Goal: Task Accomplishment & Management: Use online tool/utility

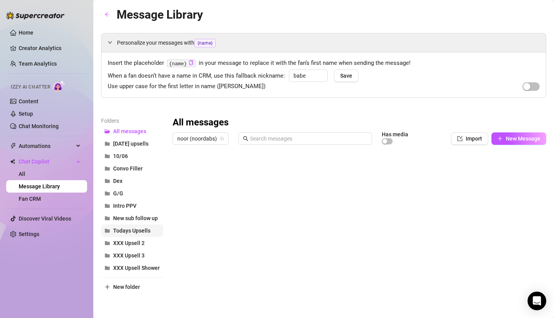
click at [121, 234] on span "Todays Upsells" at bounding box center [131, 231] width 37 height 6
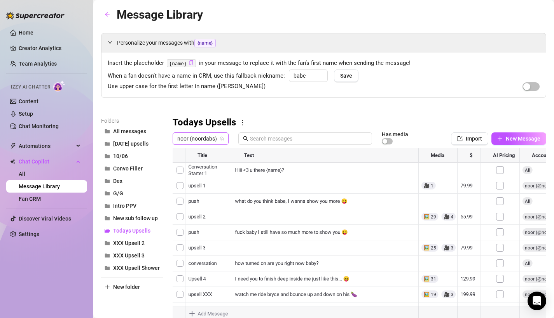
click at [205, 140] on span "noor (noordabs)" at bounding box center [200, 139] width 47 height 12
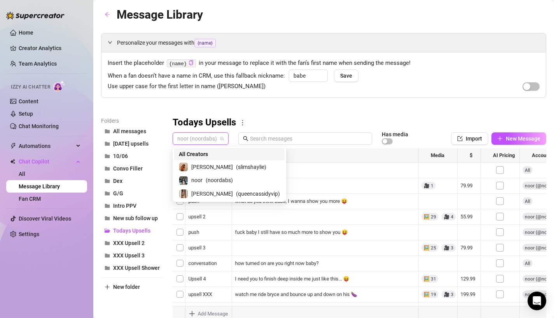
click at [204, 141] on span "noor (noordabs)" at bounding box center [200, 139] width 47 height 12
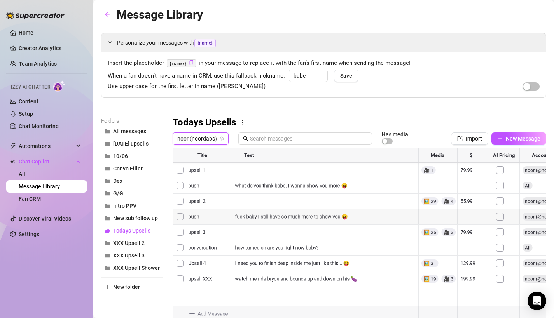
scroll to position [27, 0]
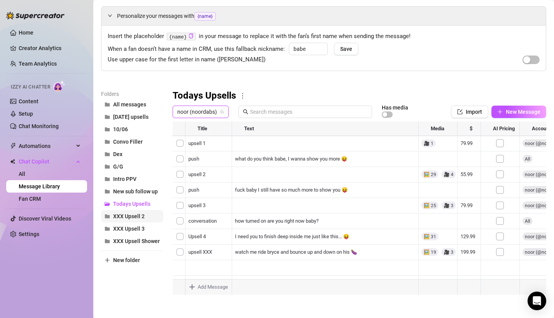
click at [118, 214] on span "XXX Upsell 2" at bounding box center [128, 216] width 31 height 6
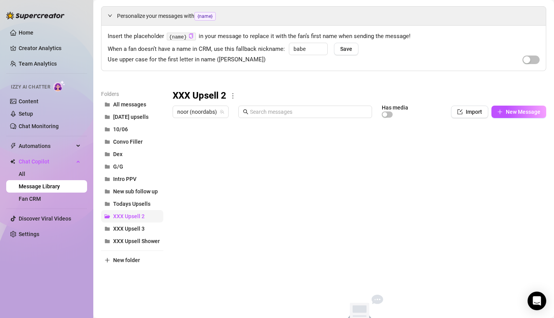
scroll to position [0, 0]
click at [131, 202] on span "Todays Upsells" at bounding box center [131, 204] width 37 height 6
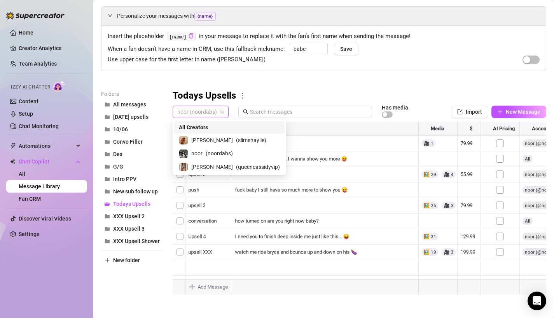
click at [216, 110] on span "noor (noordabs)" at bounding box center [200, 112] width 47 height 12
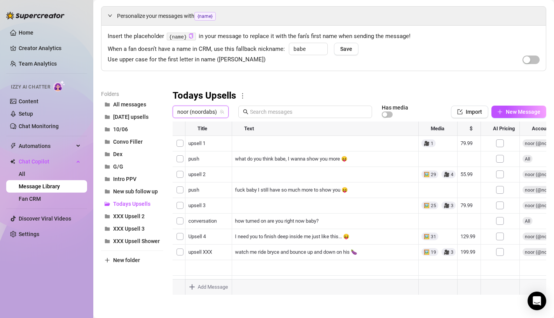
click at [216, 110] on span "noor (noordabs)" at bounding box center [200, 112] width 47 height 12
click at [148, 104] on button "All messages" at bounding box center [132, 104] width 62 height 12
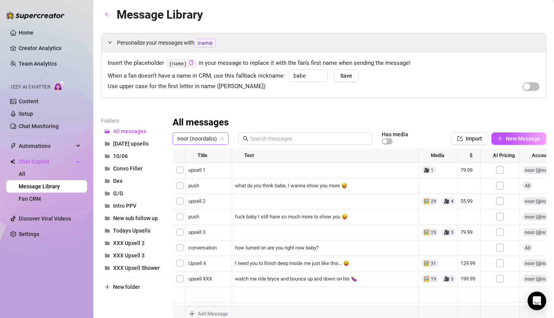
click at [209, 134] on span "noor (noordabs)" at bounding box center [200, 139] width 47 height 12
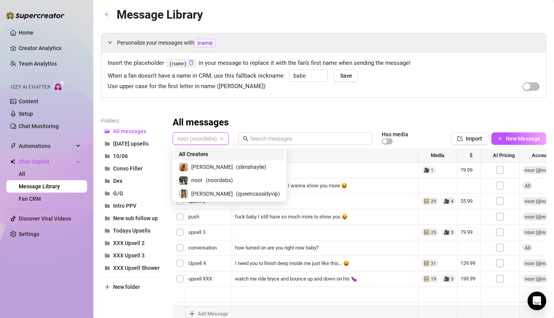
click at [205, 139] on span "noor (noordabs)" at bounding box center [200, 139] width 47 height 12
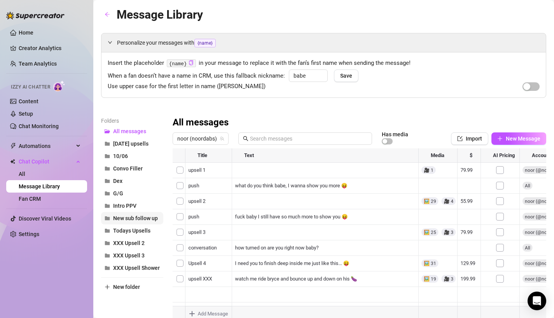
click at [126, 218] on span "New sub follow up" at bounding box center [135, 218] width 45 height 6
click at [124, 230] on span "Todays Upsells" at bounding box center [131, 231] width 37 height 6
click at [179, 186] on div at bounding box center [359, 234] width 373 height 173
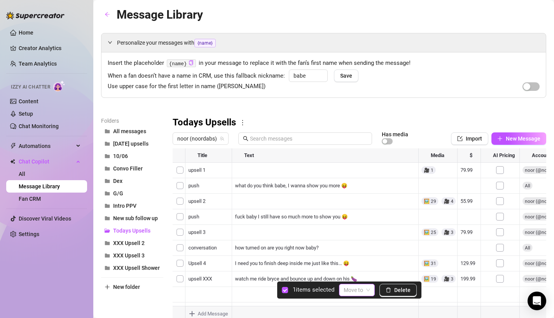
click at [366, 293] on span at bounding box center [356, 290] width 26 height 12
click at [394, 294] on button "Delete" at bounding box center [397, 290] width 37 height 12
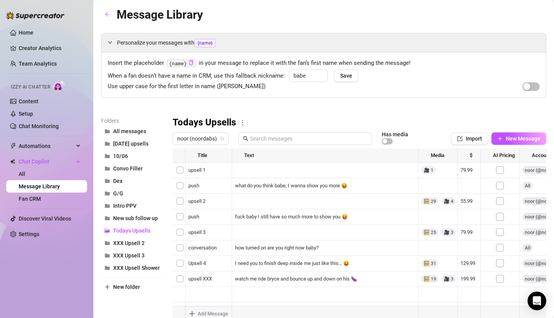
drag, startPoint x: 174, startPoint y: 295, endPoint x: 197, endPoint y: 191, distance: 106.2
click at [197, 191] on div at bounding box center [359, 234] width 373 height 173
